Goal: Task Accomplishment & Management: Use online tool/utility

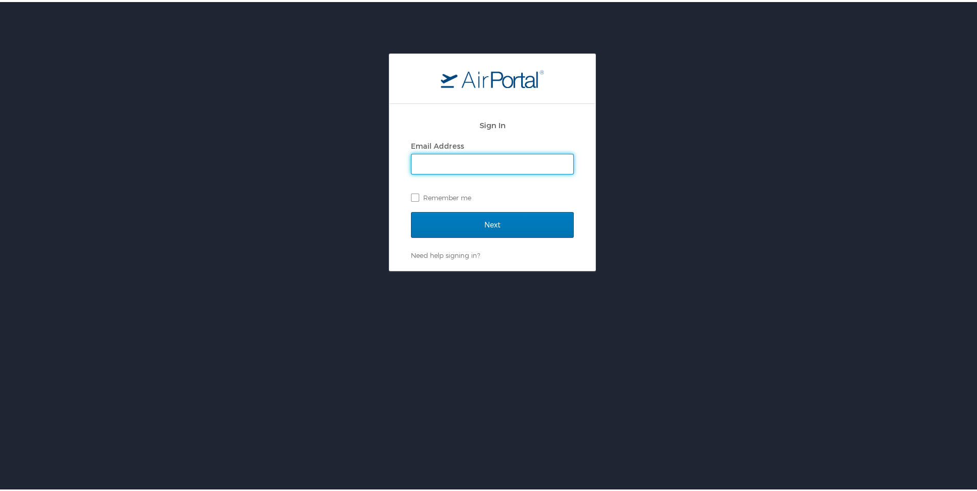
click at [463, 166] on input "Email Address" at bounding box center [492, 162] width 162 height 20
type input "latasha_george@suagcenter.com"
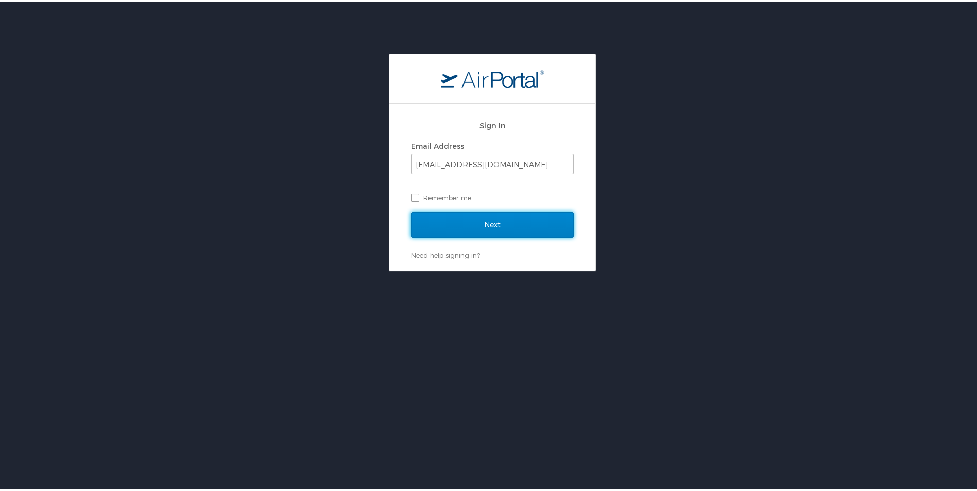
click at [471, 223] on input "Next" at bounding box center [492, 223] width 163 height 26
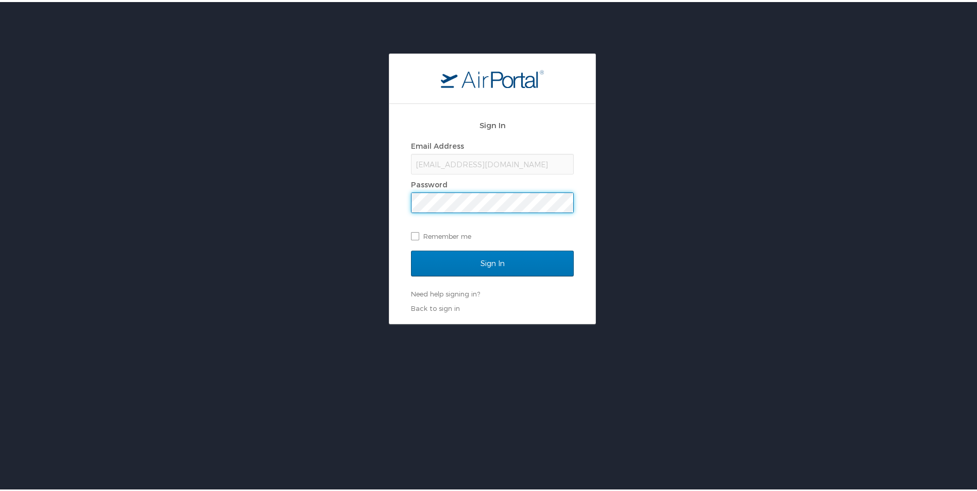
click at [411, 249] on input "Sign In" at bounding box center [492, 262] width 163 height 26
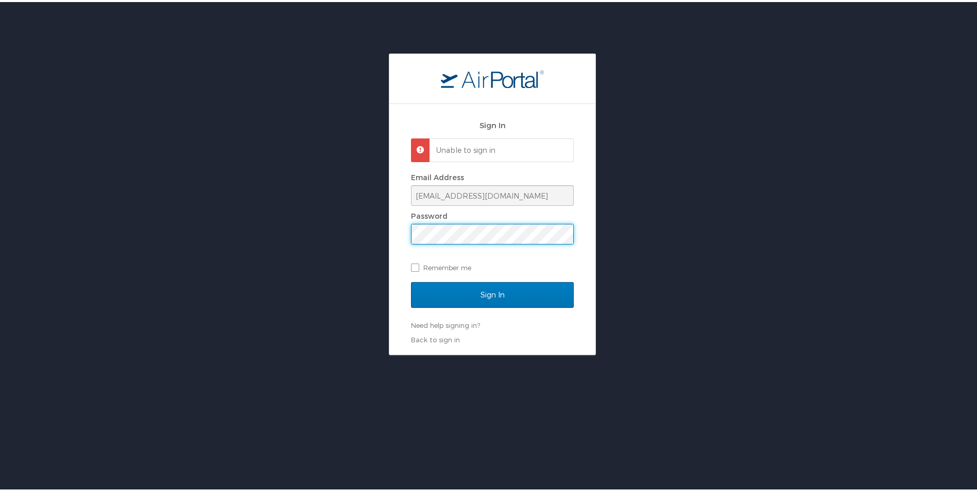
click at [389, 232] on div "Sign In Unable to sign in Email Address latasha_george@suagcenter.com Password …" at bounding box center [492, 227] width 206 height 251
click at [411, 280] on input "Sign In" at bounding box center [492, 293] width 163 height 26
click at [549, 195] on input "latasha_george@suagcenter.com" at bounding box center [492, 194] width 162 height 20
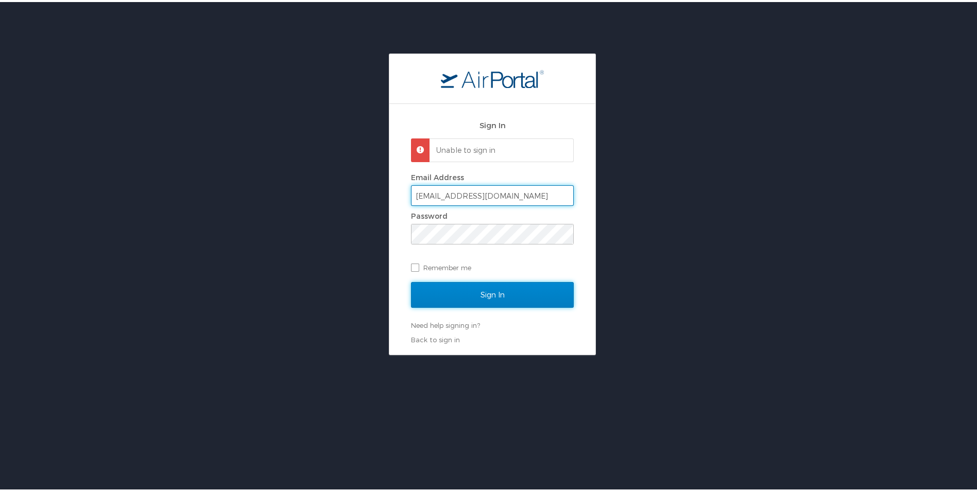
click at [459, 296] on input "Sign In" at bounding box center [492, 293] width 163 height 26
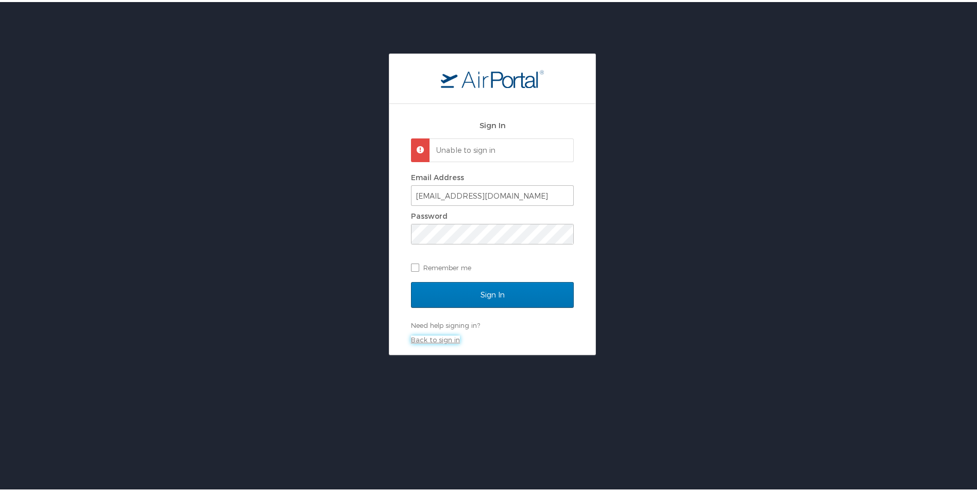
click at [437, 341] on link "Back to sign in" at bounding box center [435, 338] width 49 height 8
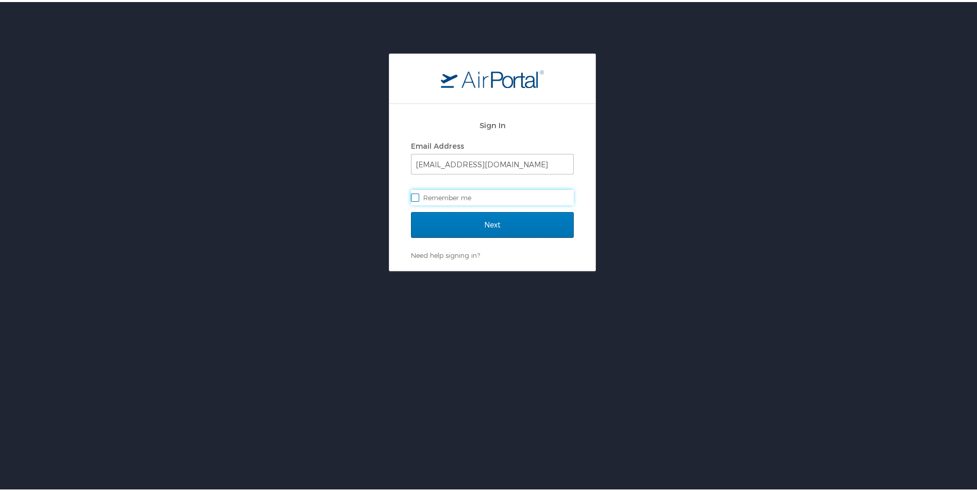
click at [473, 196] on label "Remember me" at bounding box center [492, 195] width 163 height 15
click at [417, 196] on input "Remember me" at bounding box center [414, 195] width 7 height 7
checkbox input "true"
click at [495, 225] on input "Next" at bounding box center [492, 223] width 163 height 26
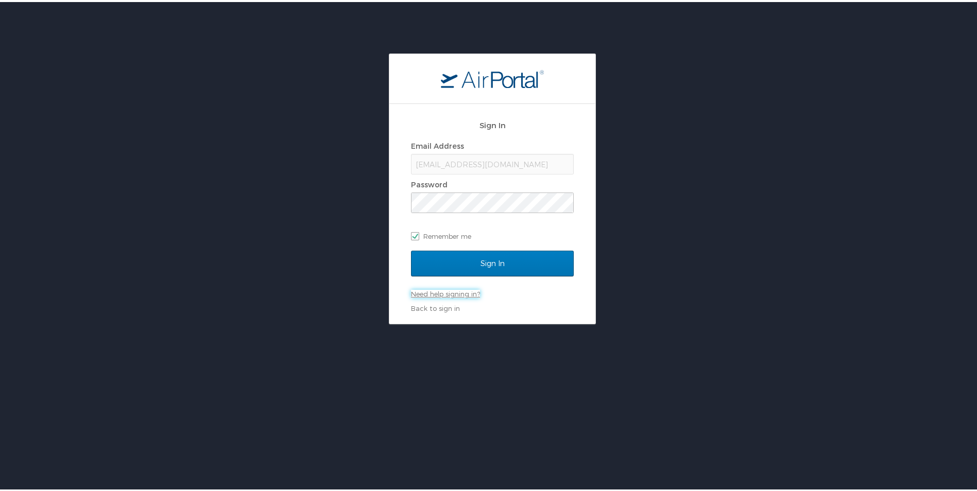
click at [447, 290] on link "Need help signing in?" at bounding box center [445, 292] width 69 height 8
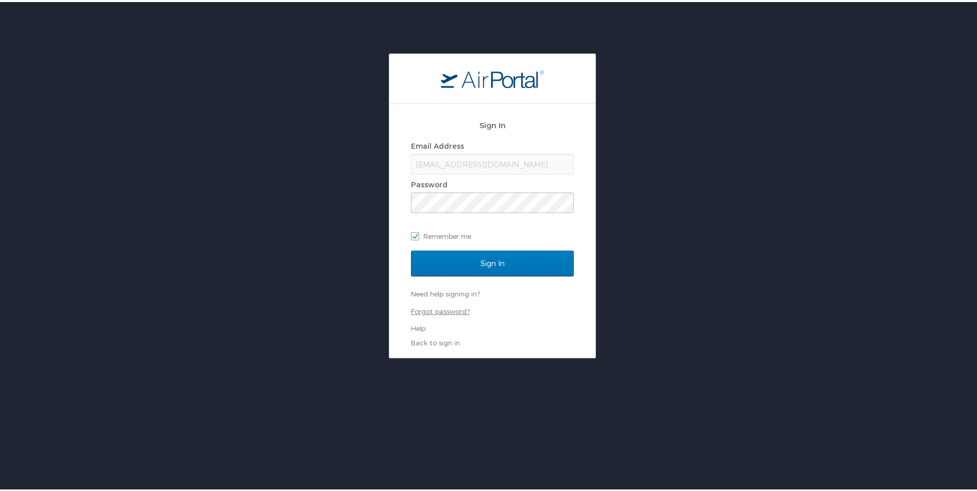
click at [441, 308] on link "Forgot password?" at bounding box center [440, 309] width 59 height 8
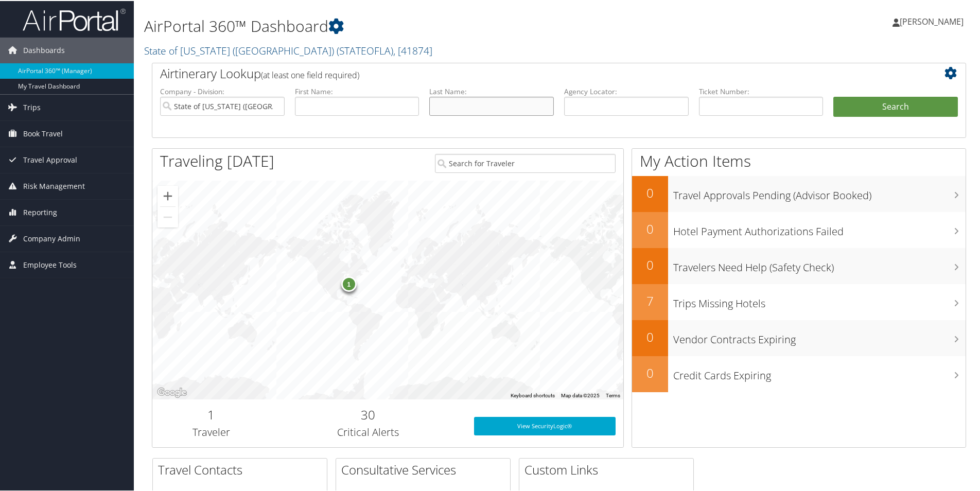
click at [464, 101] on input "text" at bounding box center [491, 105] width 125 height 19
type input "[PERSON_NAME]"
click at [833, 96] on button "Search" at bounding box center [895, 106] width 125 height 21
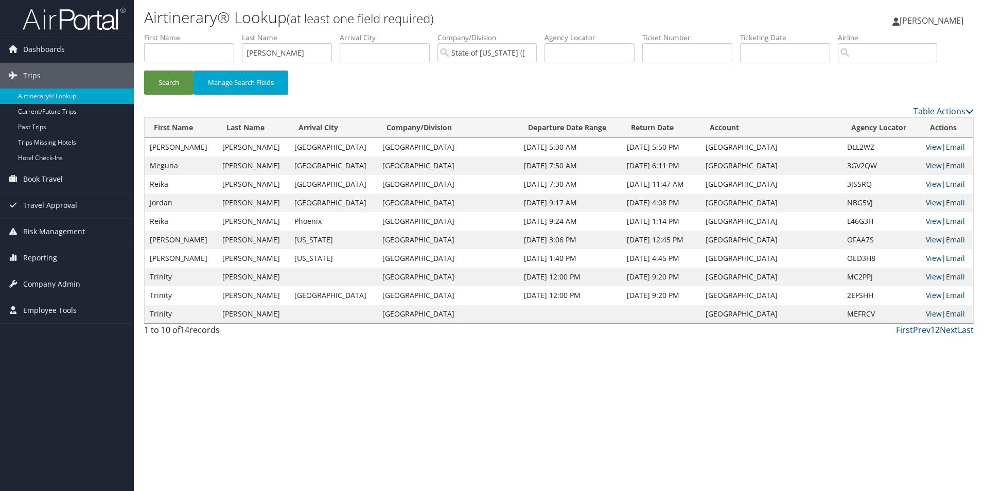
click at [932, 149] on link "View" at bounding box center [934, 147] width 16 height 10
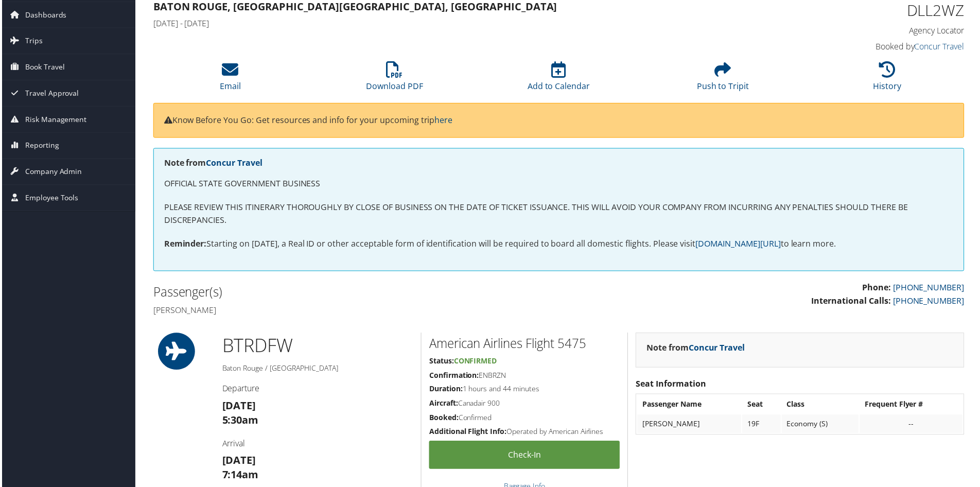
scroll to position [51, 0]
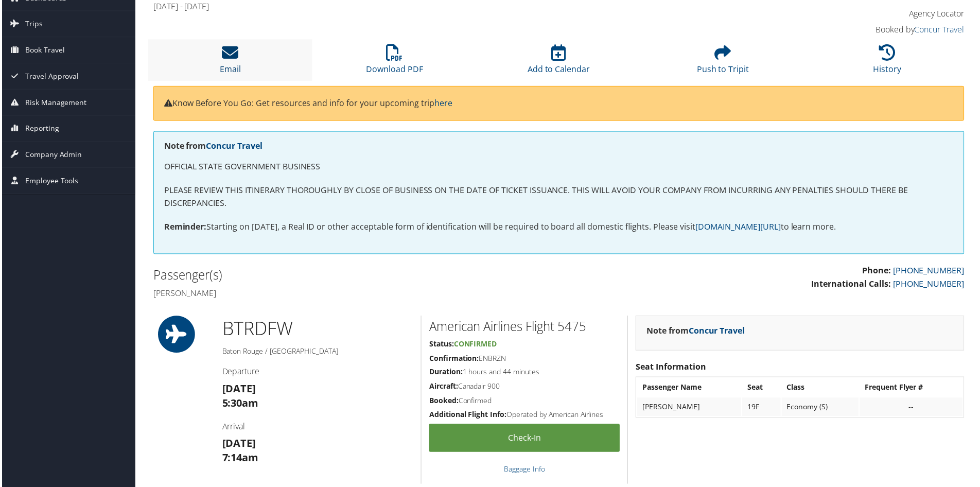
click at [222, 54] on icon at bounding box center [229, 53] width 16 height 16
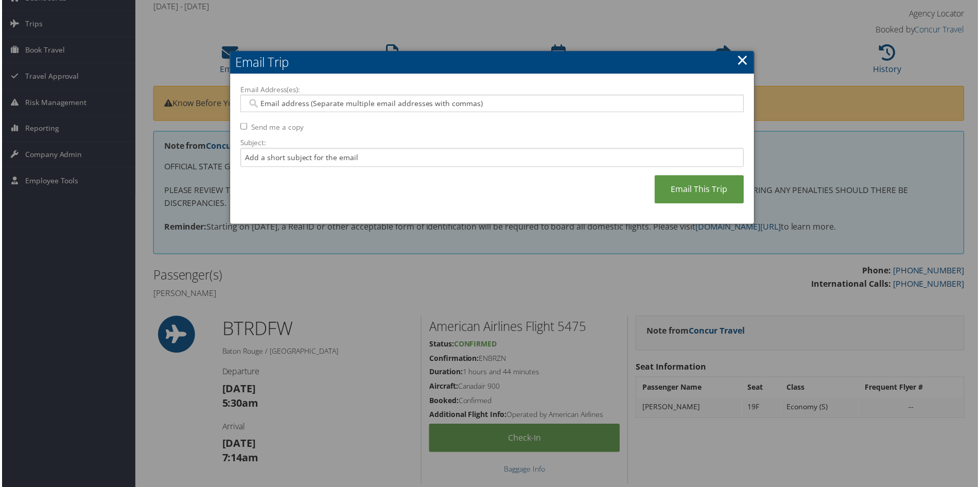
click at [380, 103] on input "Email Address(es):" at bounding box center [492, 104] width 492 height 10
type input "dawn_cola@suagcenter.com"
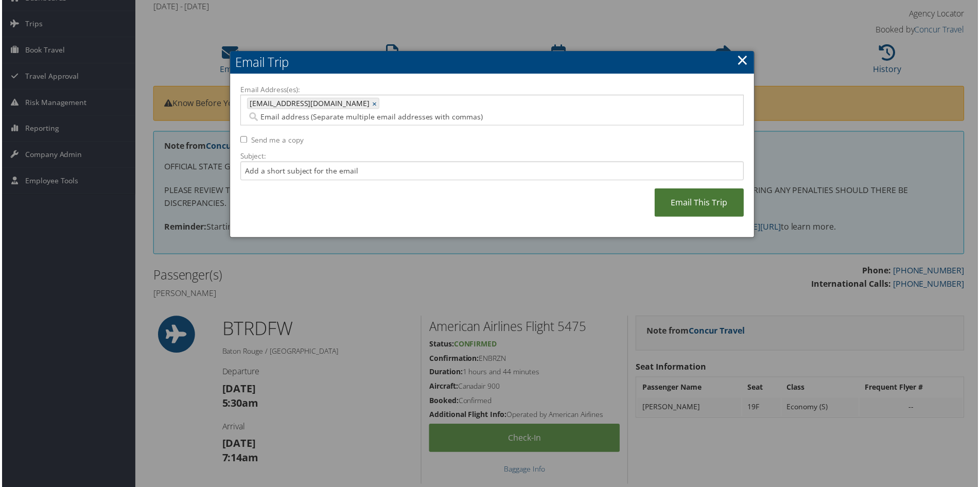
click at [684, 197] on link "Email This Trip" at bounding box center [700, 203] width 90 height 28
